Goal: Transaction & Acquisition: Purchase product/service

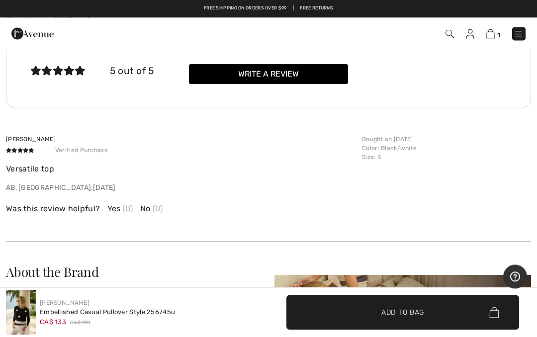
scroll to position [1604, 0]
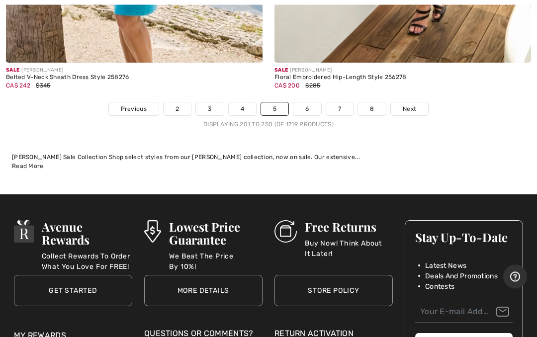
scroll to position [11229, 0]
click at [410, 104] on span "Next" at bounding box center [409, 108] width 13 height 9
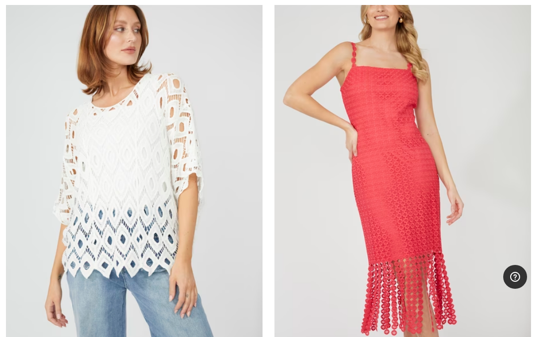
scroll to position [2279, 0]
click at [145, 211] on img at bounding box center [134, 172] width 257 height 385
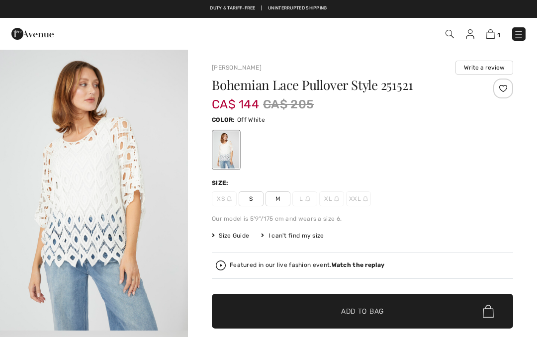
checkbox input "true"
click at [253, 200] on span "S" at bounding box center [251, 198] width 25 height 15
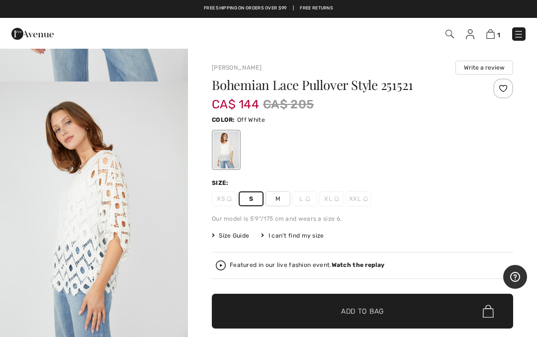
scroll to position [249, 0]
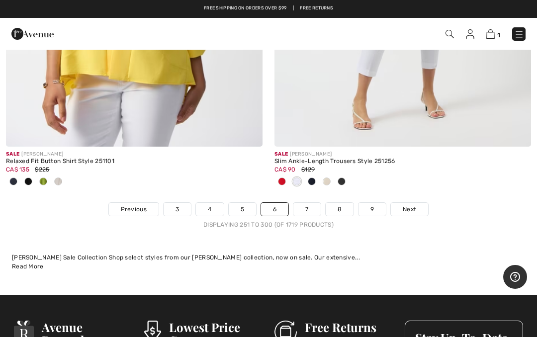
scroll to position [11195, 0]
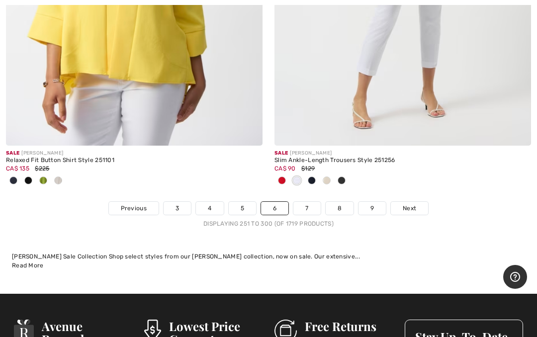
click at [422, 202] on link "Next" at bounding box center [409, 208] width 37 height 13
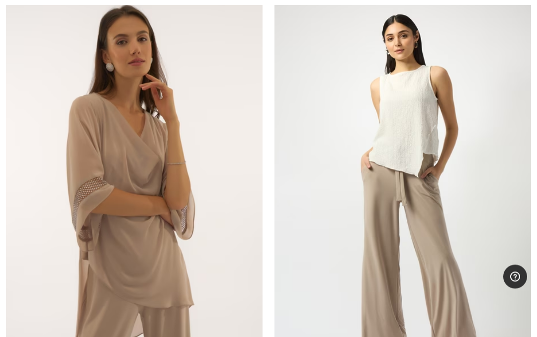
scroll to position [6943, 0]
click at [423, 185] on img at bounding box center [403, 192] width 257 height 385
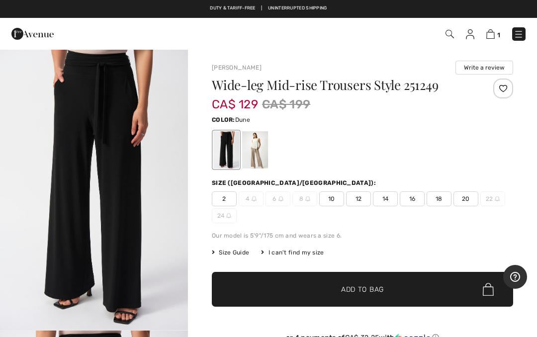
click at [260, 160] on div at bounding box center [255, 149] width 26 height 37
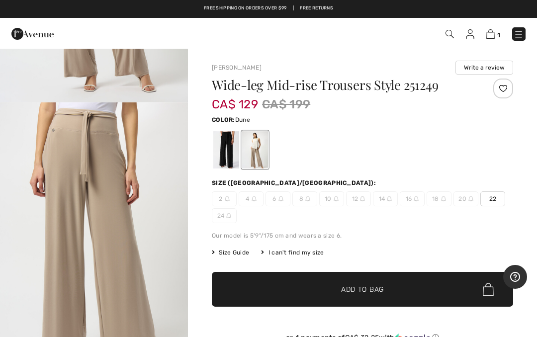
scroll to position [284, 0]
click at [225, 148] on div at bounding box center [226, 149] width 26 height 37
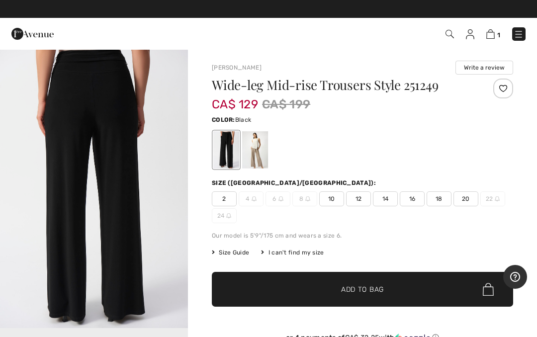
scroll to position [0, 0]
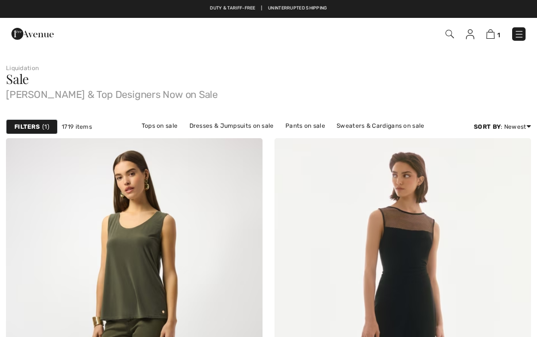
checkbox input "true"
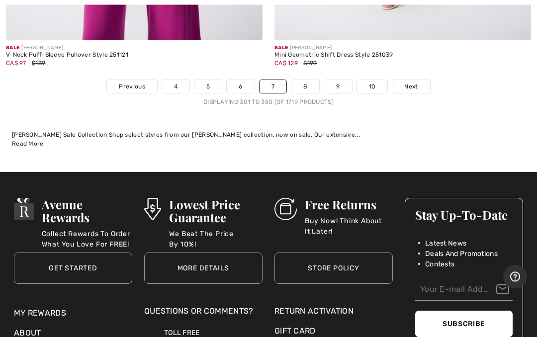
scroll to position [11450, 0]
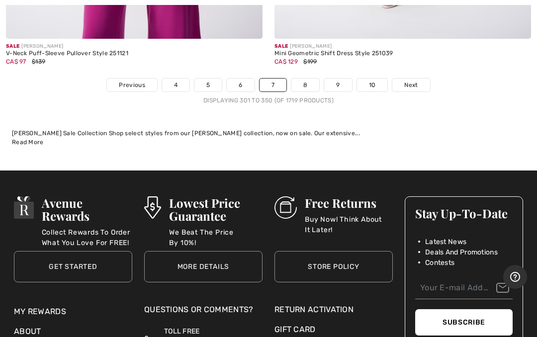
click at [414, 81] on span "Next" at bounding box center [410, 85] width 13 height 9
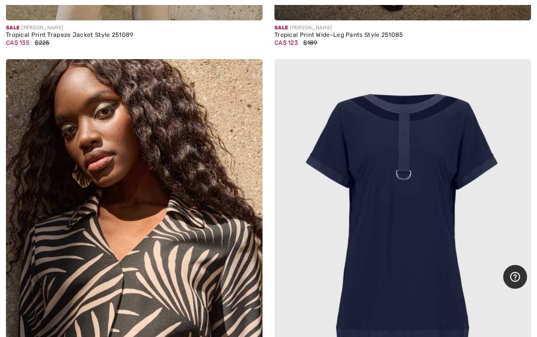
scroll to position [9780, 0]
